Goal: Find contact information: Obtain details needed to contact an individual or organization

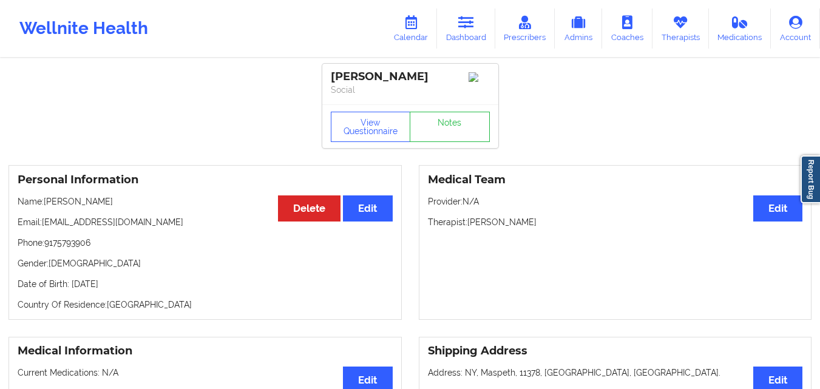
click at [488, 35] on link "Dashboard" at bounding box center [466, 28] width 58 height 40
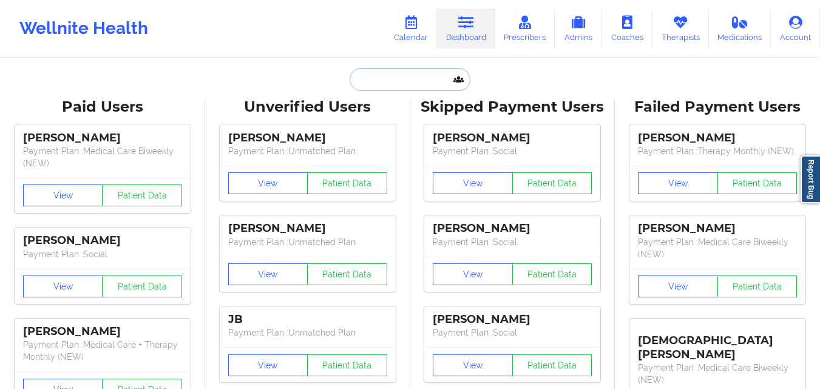
click at [390, 78] on input "text" at bounding box center [410, 79] width 120 height 23
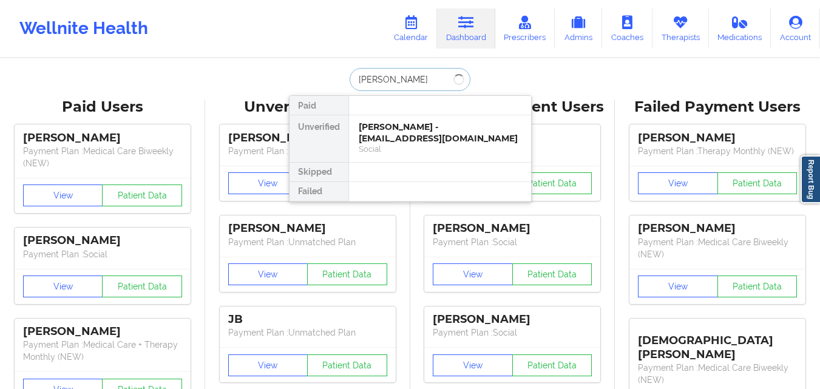
type input "[PERSON_NAME]"
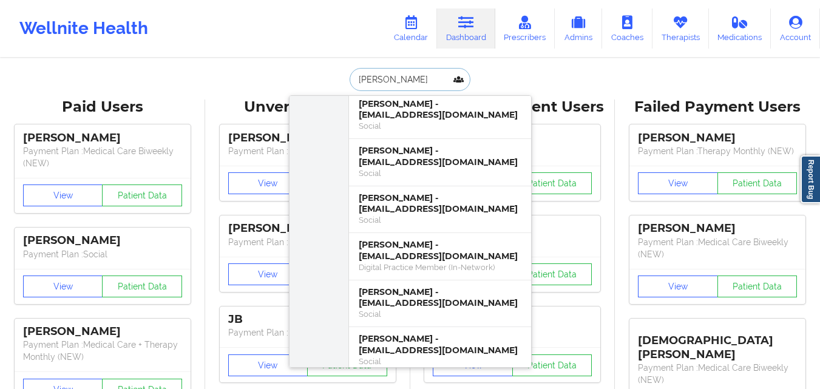
scroll to position [364, 0]
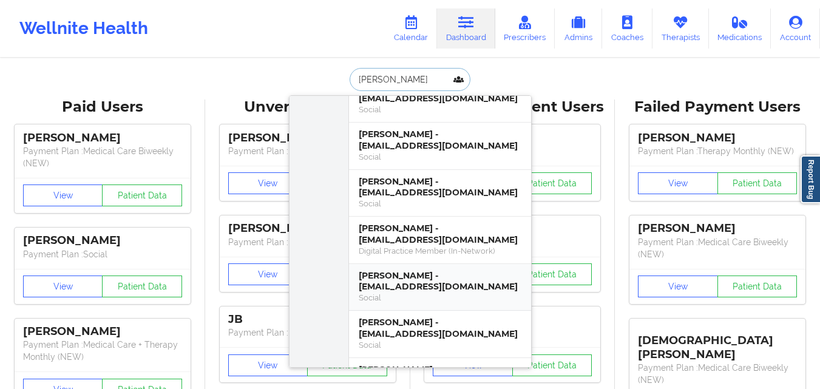
click at [479, 280] on div "[PERSON_NAME] - [EMAIL_ADDRESS][DOMAIN_NAME]" at bounding box center [440, 281] width 163 height 22
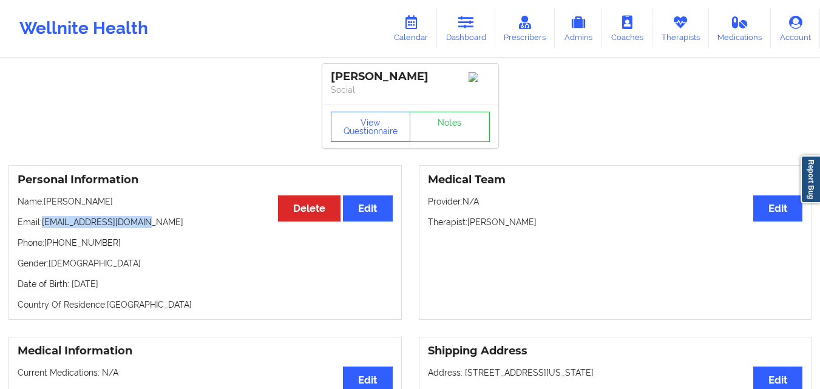
drag, startPoint x: 44, startPoint y: 225, endPoint x: 186, endPoint y: 228, distance: 142.0
click at [186, 228] on p "Email: [EMAIL_ADDRESS][DOMAIN_NAME]" at bounding box center [205, 222] width 375 height 12
click at [95, 228] on p "Email: [EMAIL_ADDRESS][DOMAIN_NAME]" at bounding box center [205, 222] width 375 height 12
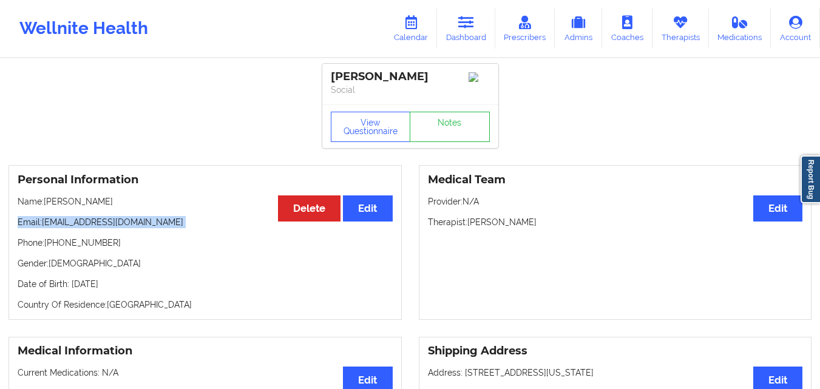
click at [95, 228] on p "Email: [EMAIL_ADDRESS][DOMAIN_NAME]" at bounding box center [205, 222] width 375 height 12
drag, startPoint x: 44, startPoint y: 223, endPoint x: 169, endPoint y: 230, distance: 125.8
click at [169, 228] on p "Email: [EMAIL_ADDRESS][DOMAIN_NAME]" at bounding box center [205, 222] width 375 height 12
copy p "[EMAIL_ADDRESS][DOMAIN_NAME]"
click at [680, 36] on link "Therapists" at bounding box center [680, 28] width 56 height 40
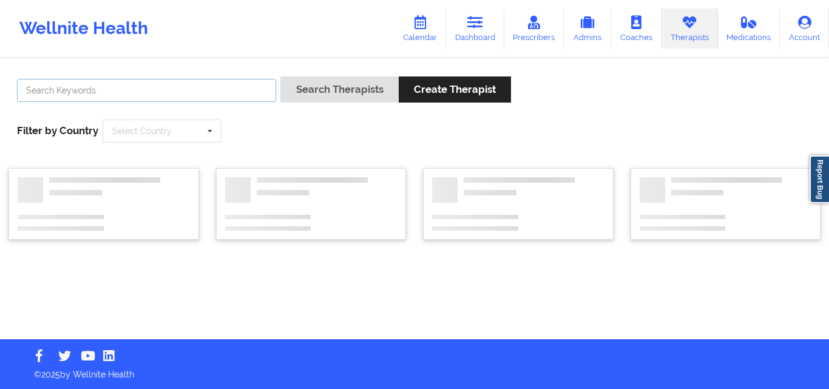
click at [164, 91] on input "text" at bounding box center [146, 90] width 259 height 23
type input "[PERSON_NAME]"
click at [280, 76] on button "Search Therapists" at bounding box center [339, 89] width 118 height 26
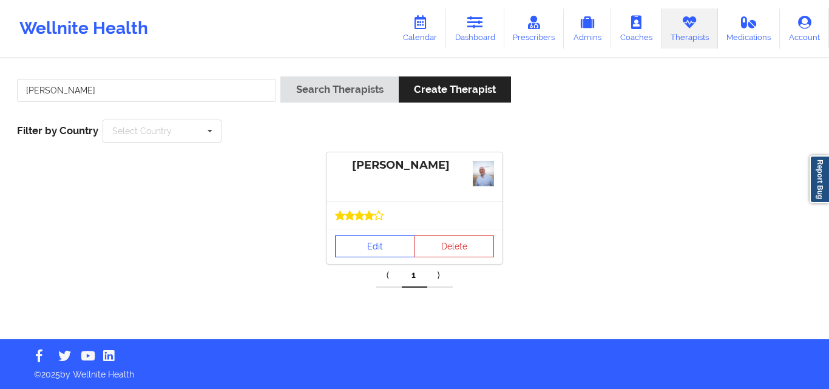
click at [384, 248] on link "Edit" at bounding box center [375, 246] width 80 height 22
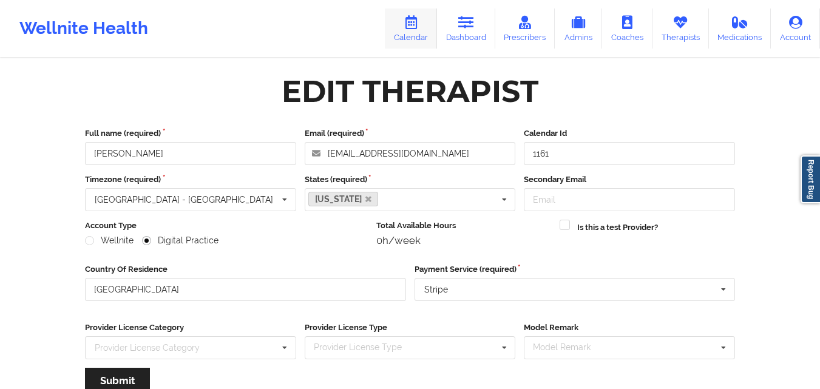
click at [413, 30] on link "Calendar" at bounding box center [411, 28] width 52 height 40
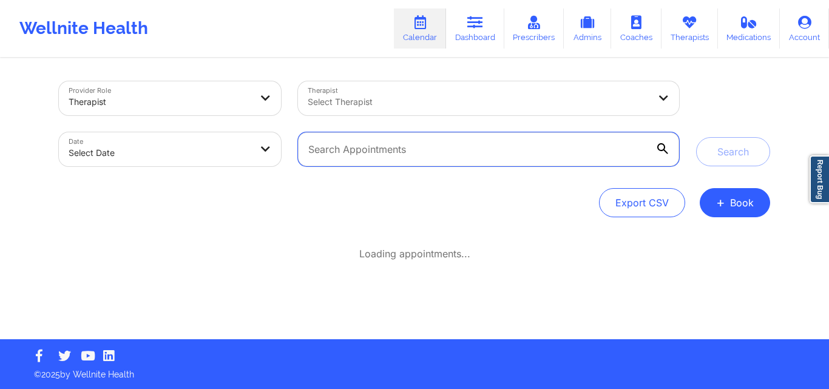
click at [439, 149] on input "text" at bounding box center [488, 149] width 381 height 34
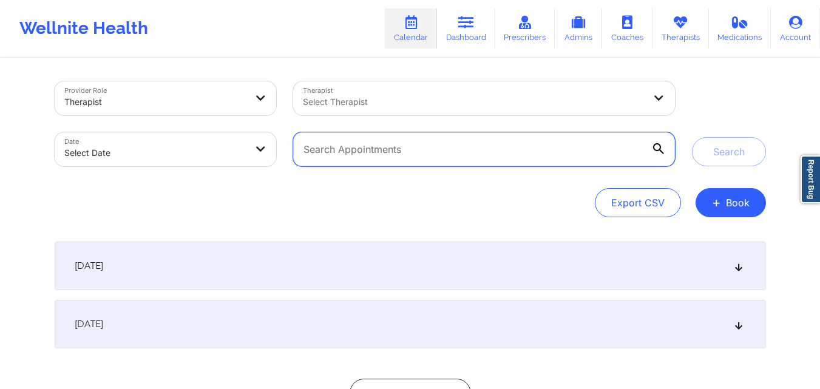
paste input "[EMAIL_ADDRESS][DOMAIN_NAME]"
type input "[EMAIL_ADDRESS][DOMAIN_NAME]"
click at [692, 137] on button "Search" at bounding box center [729, 151] width 74 height 29
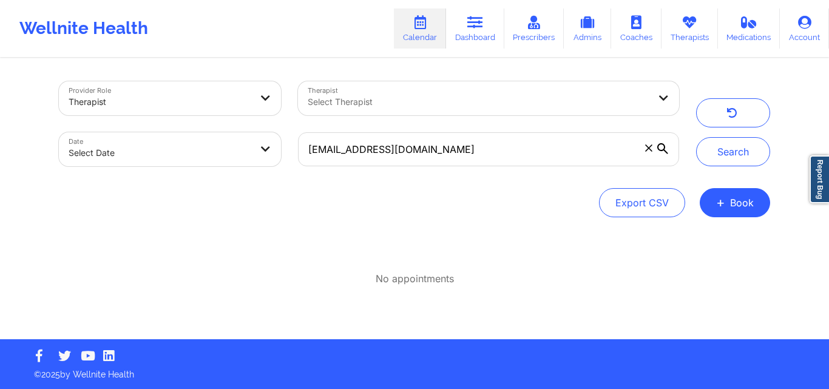
click at [453, 214] on div "Export CSV + Book" at bounding box center [414, 202] width 711 height 29
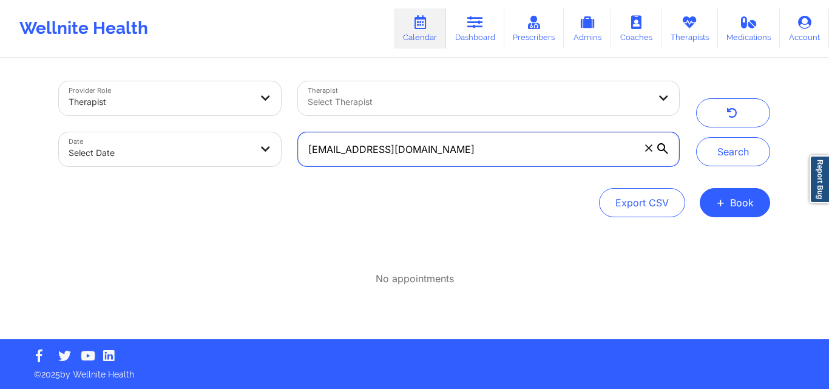
click at [451, 147] on input "[EMAIL_ADDRESS][DOMAIN_NAME]" at bounding box center [488, 149] width 381 height 34
